Goal: Task Accomplishment & Management: Complete application form

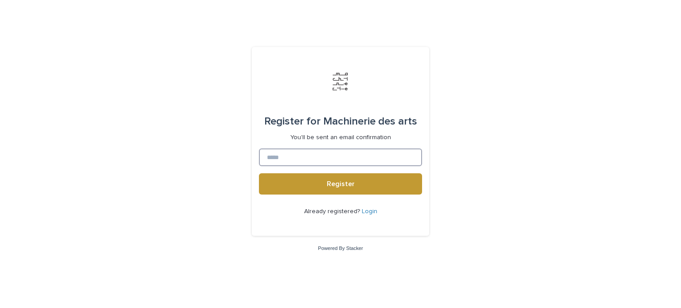
click at [312, 160] on input at bounding box center [340, 157] width 163 height 18
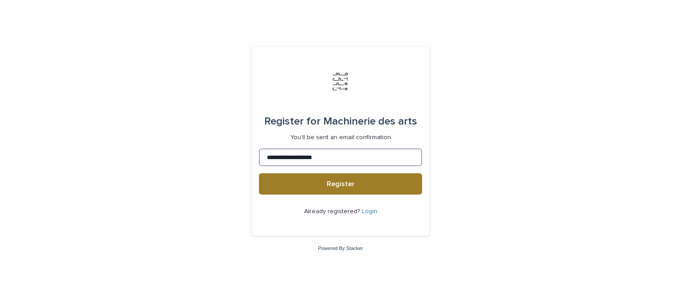
type input "**********"
click at [348, 186] on span "Register" at bounding box center [341, 183] width 28 height 7
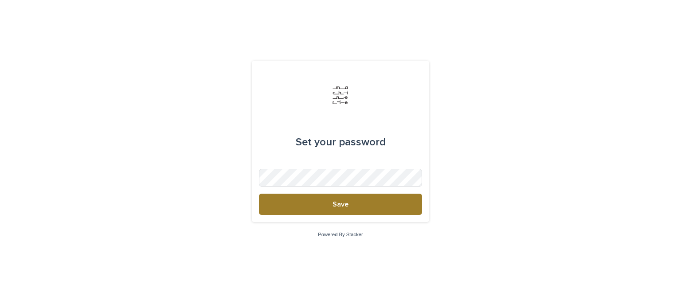
click at [322, 209] on button "Save" at bounding box center [340, 204] width 163 height 21
